Goal: Find specific page/section: Find specific page/section

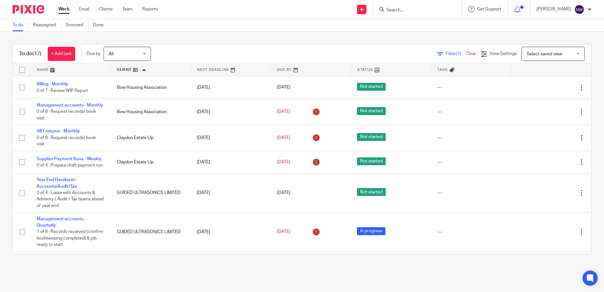
scroll to position [326, 0]
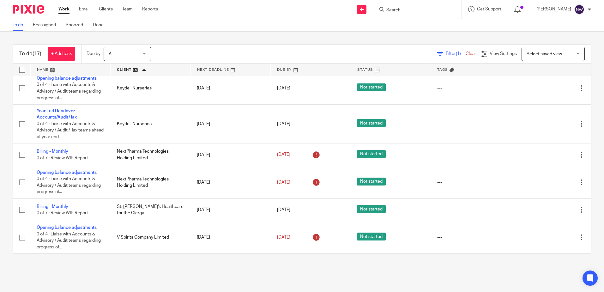
drag, startPoint x: 0, startPoint y: 0, endPoint x: 430, endPoint y: 10, distance: 430.3
click at [430, 10] on input "Search" at bounding box center [414, 11] width 57 height 6
type input "yew tree"
click at [425, 24] on link at bounding box center [424, 24] width 78 height 9
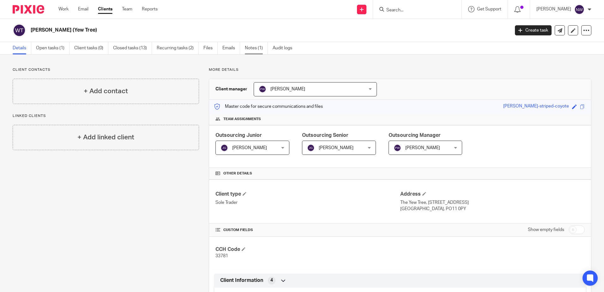
click at [263, 46] on link "Notes (1)" at bounding box center [256, 48] width 23 height 12
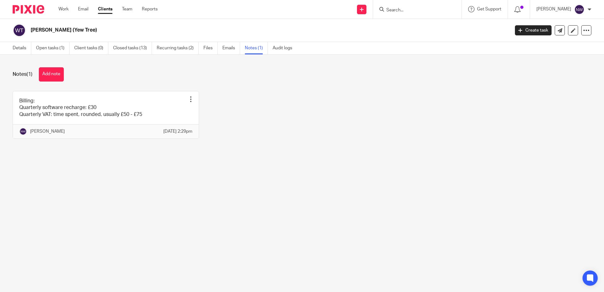
click at [31, 14] on div at bounding box center [26, 9] width 52 height 19
